Goal: Task Accomplishment & Management: Complete application form

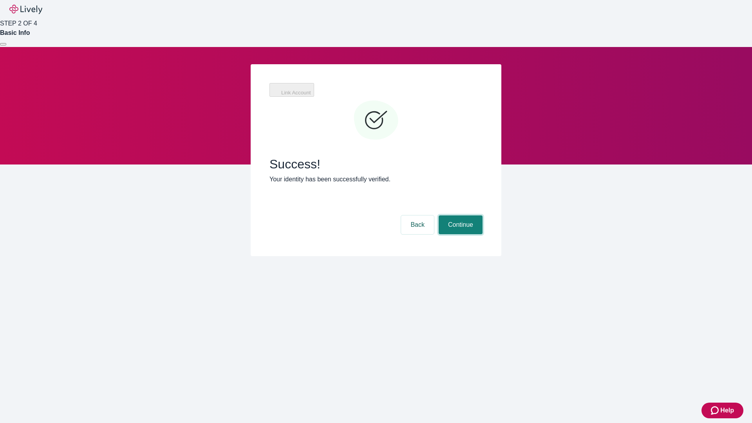
click at [459, 215] on button "Continue" at bounding box center [461, 224] width 44 height 19
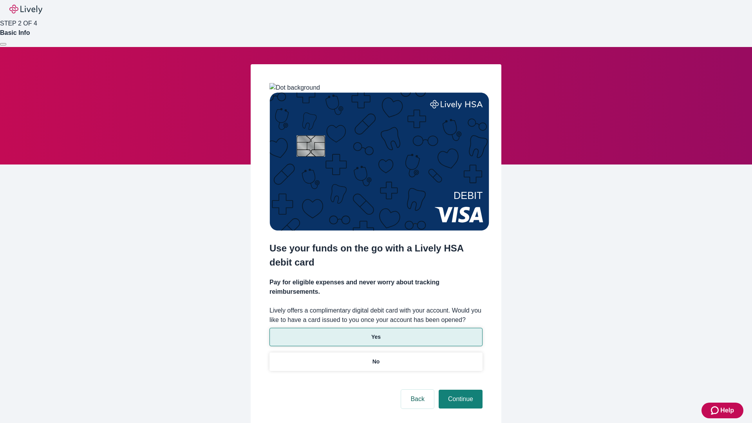
click at [375, 333] on p "Yes" at bounding box center [375, 337] width 9 height 8
click at [459, 390] on button "Continue" at bounding box center [461, 399] width 44 height 19
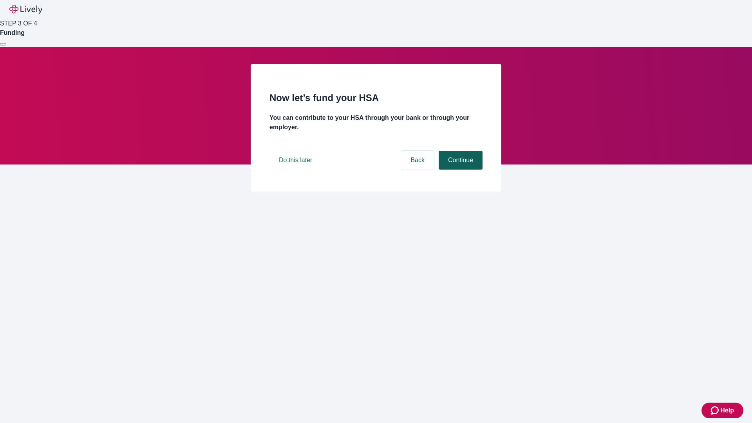
click at [459, 170] on button "Continue" at bounding box center [461, 160] width 44 height 19
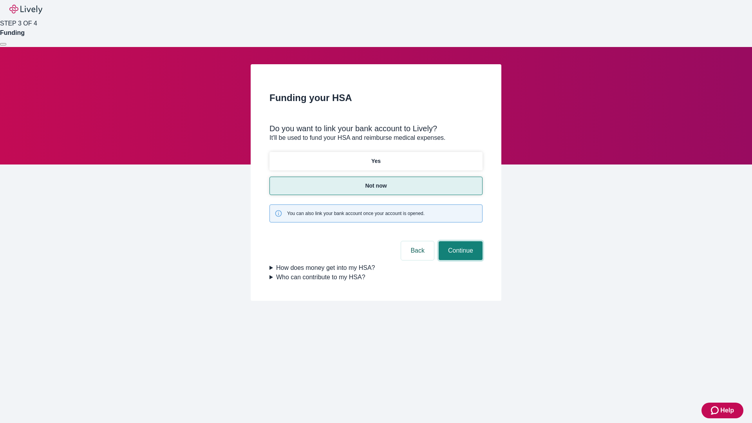
click at [459, 241] on button "Continue" at bounding box center [461, 250] width 44 height 19
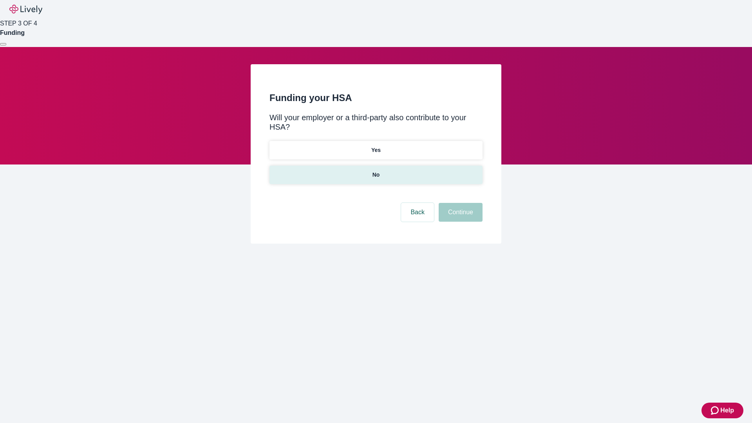
click at [375, 171] on p "No" at bounding box center [375, 175] width 7 height 8
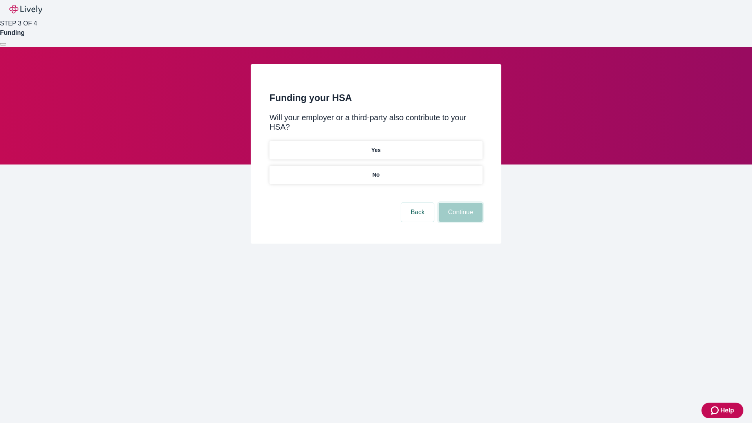
click at [459, 203] on button "Continue" at bounding box center [461, 212] width 44 height 19
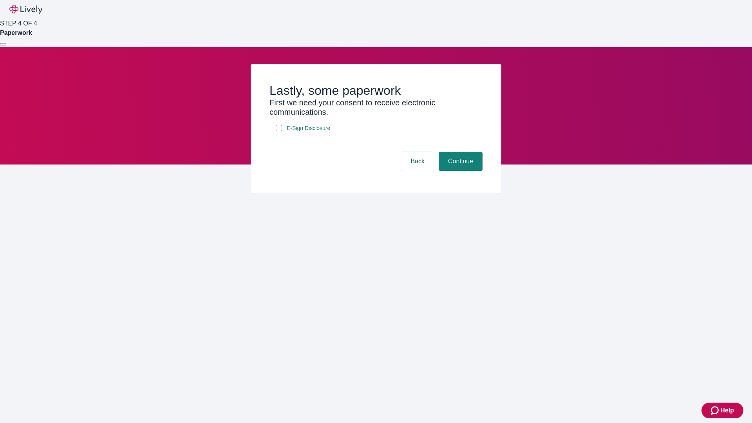
click at [279, 131] on input "E-Sign Disclosure" at bounding box center [279, 128] width 6 height 6
checkbox input "true"
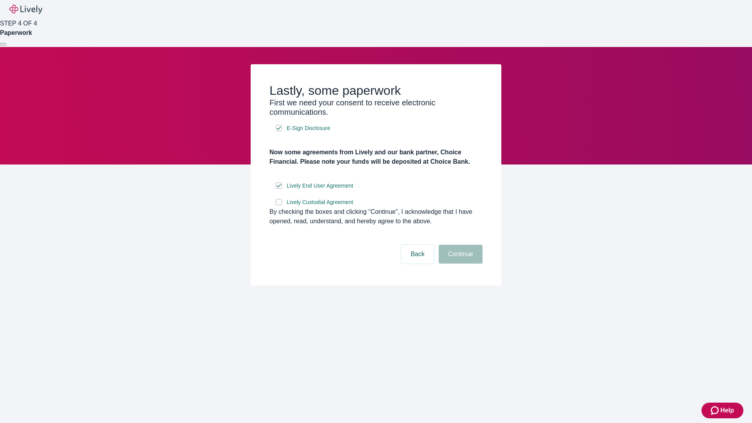
click at [279, 205] on input "Lively Custodial Agreement" at bounding box center [279, 202] width 6 height 6
checkbox input "true"
click at [459, 264] on button "Continue" at bounding box center [461, 254] width 44 height 19
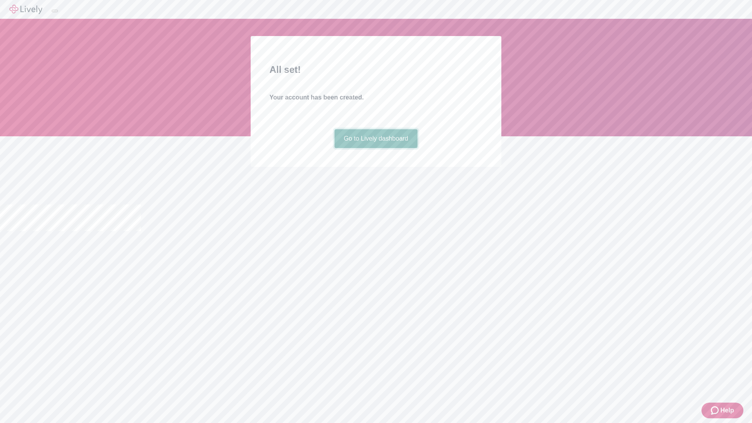
click at [375, 148] on link "Go to Lively dashboard" at bounding box center [375, 138] width 83 height 19
